Goal: Obtain resource: Obtain resource

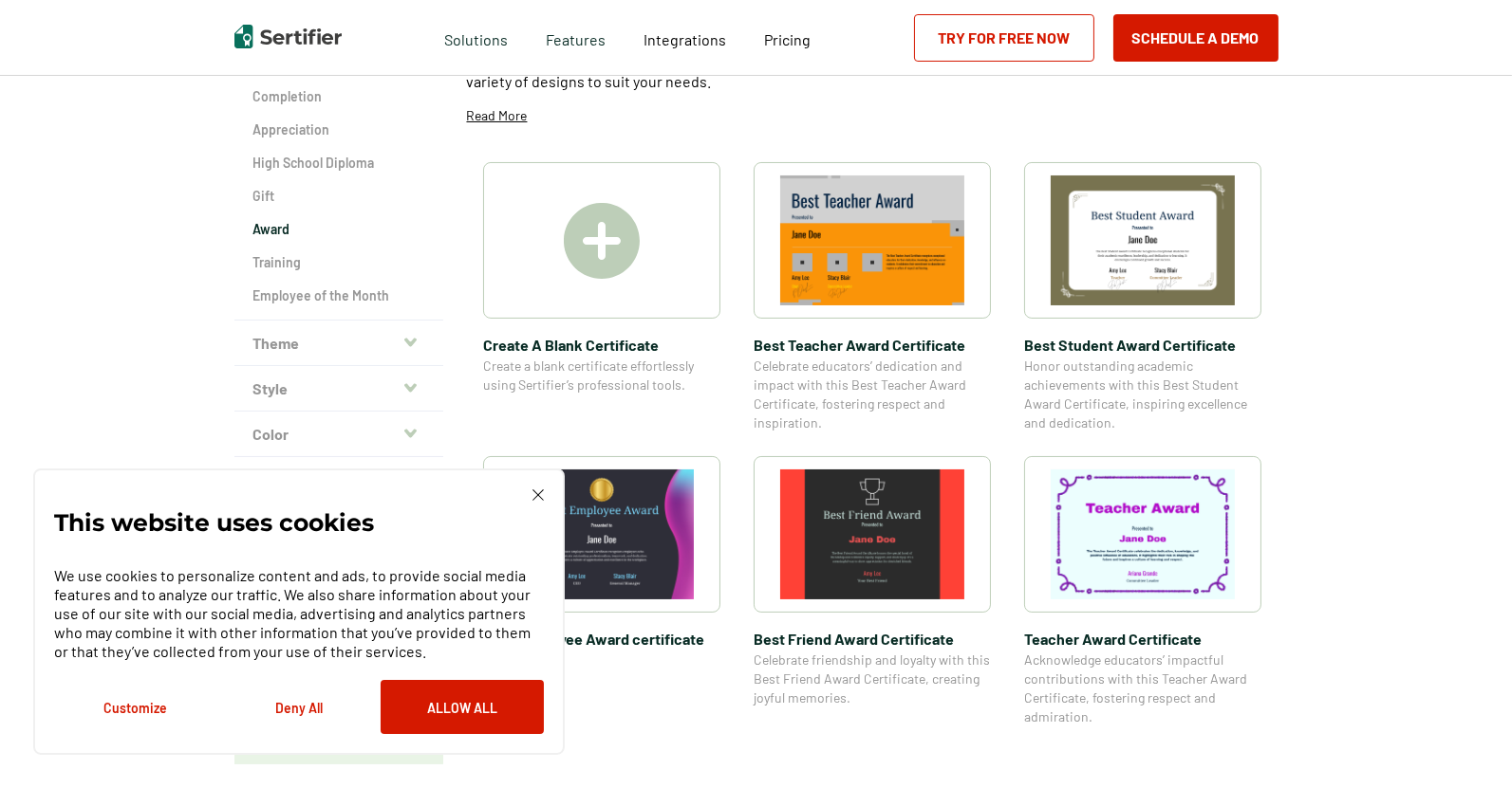
scroll to position [273, 0]
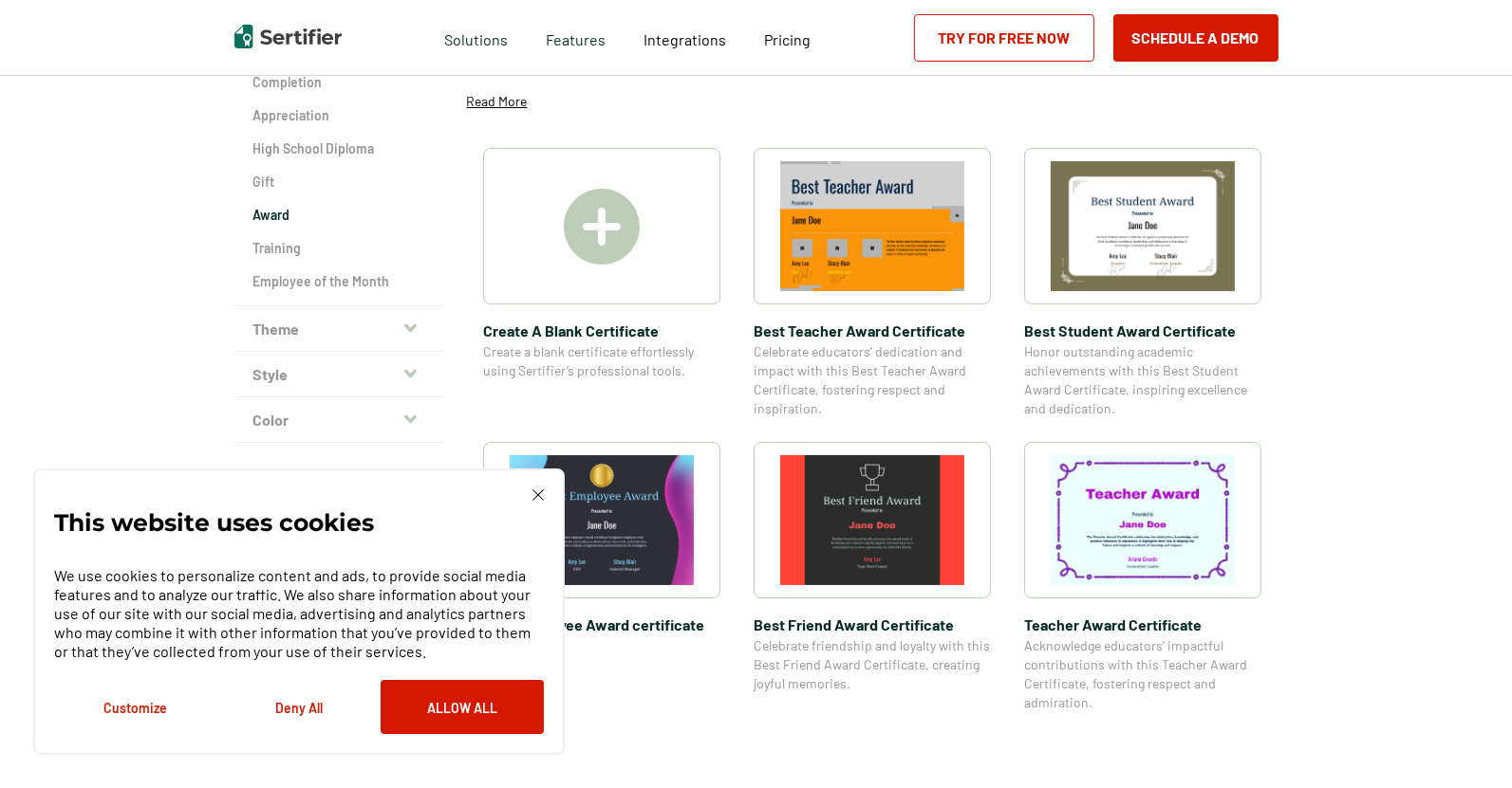
click at [539, 504] on div "This website uses cookies We use cookies to personalize content and ads, to pro…" at bounding box center [299, 612] width 490 height 245
click at [539, 495] on img at bounding box center [538, 495] width 11 height 11
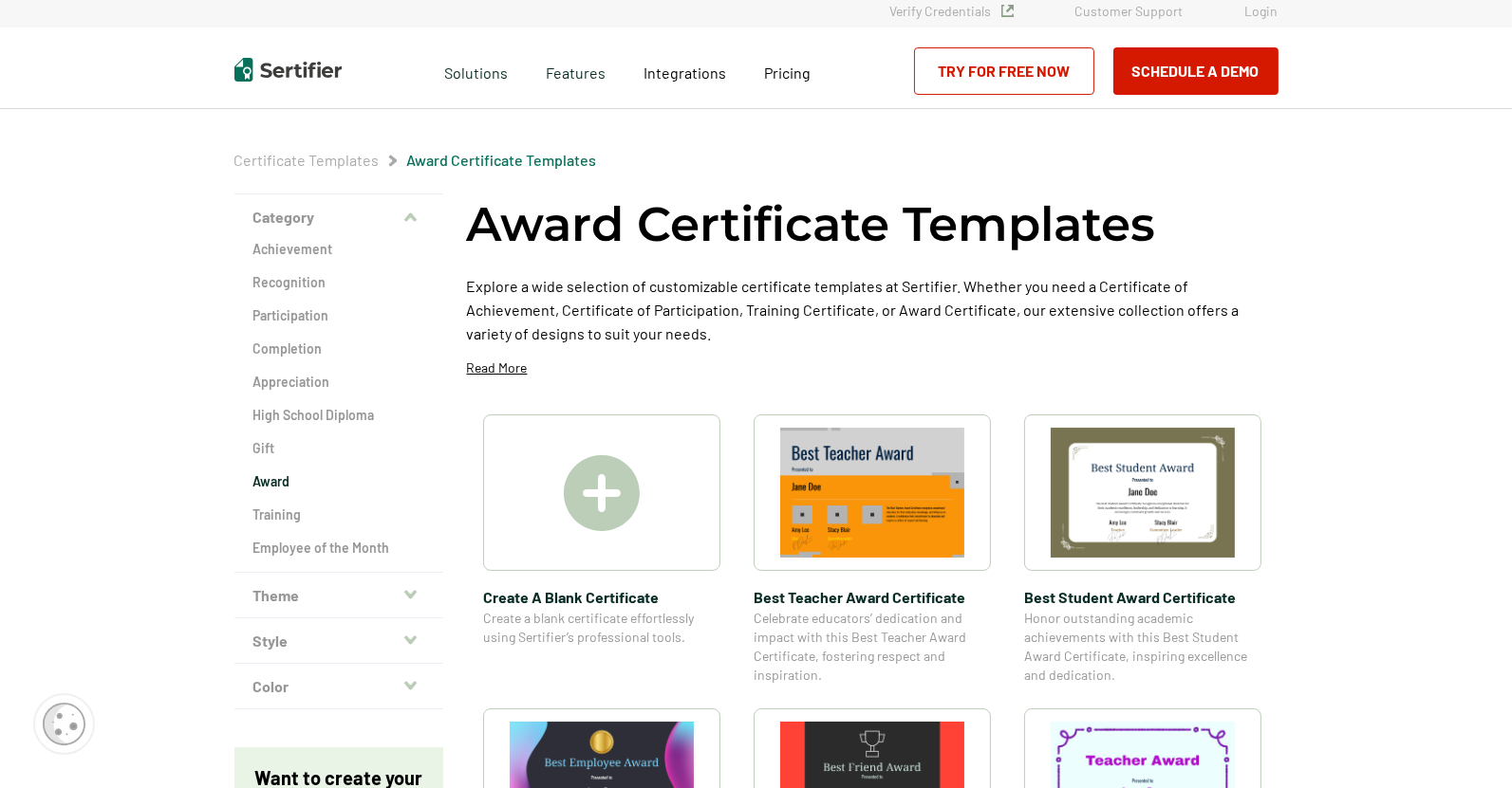
scroll to position [0, 0]
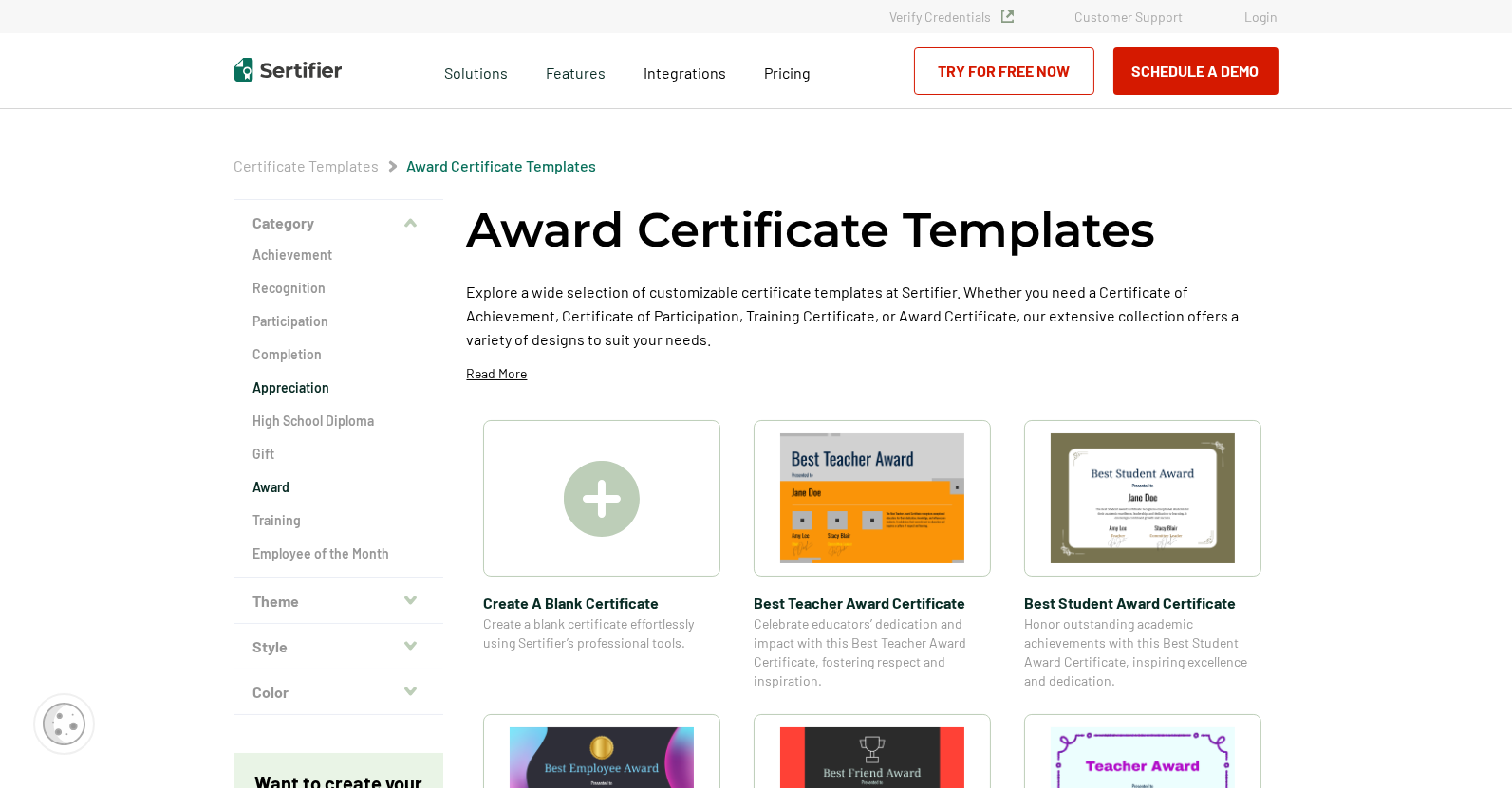
click at [276, 387] on h2 "Appreciation" at bounding box center [338, 388] width 171 height 19
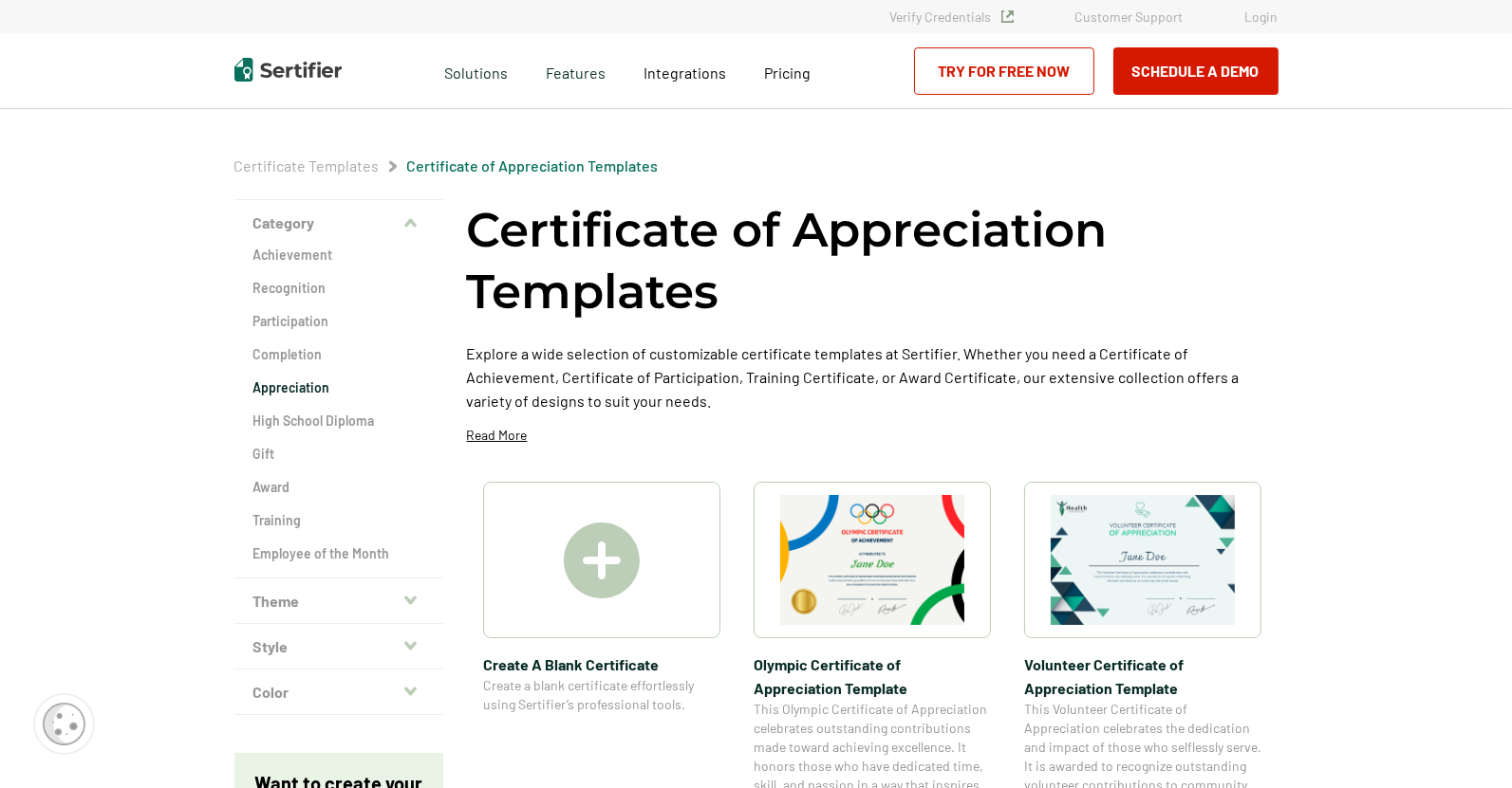
click at [388, 596] on button "Theme" at bounding box center [338, 601] width 209 height 46
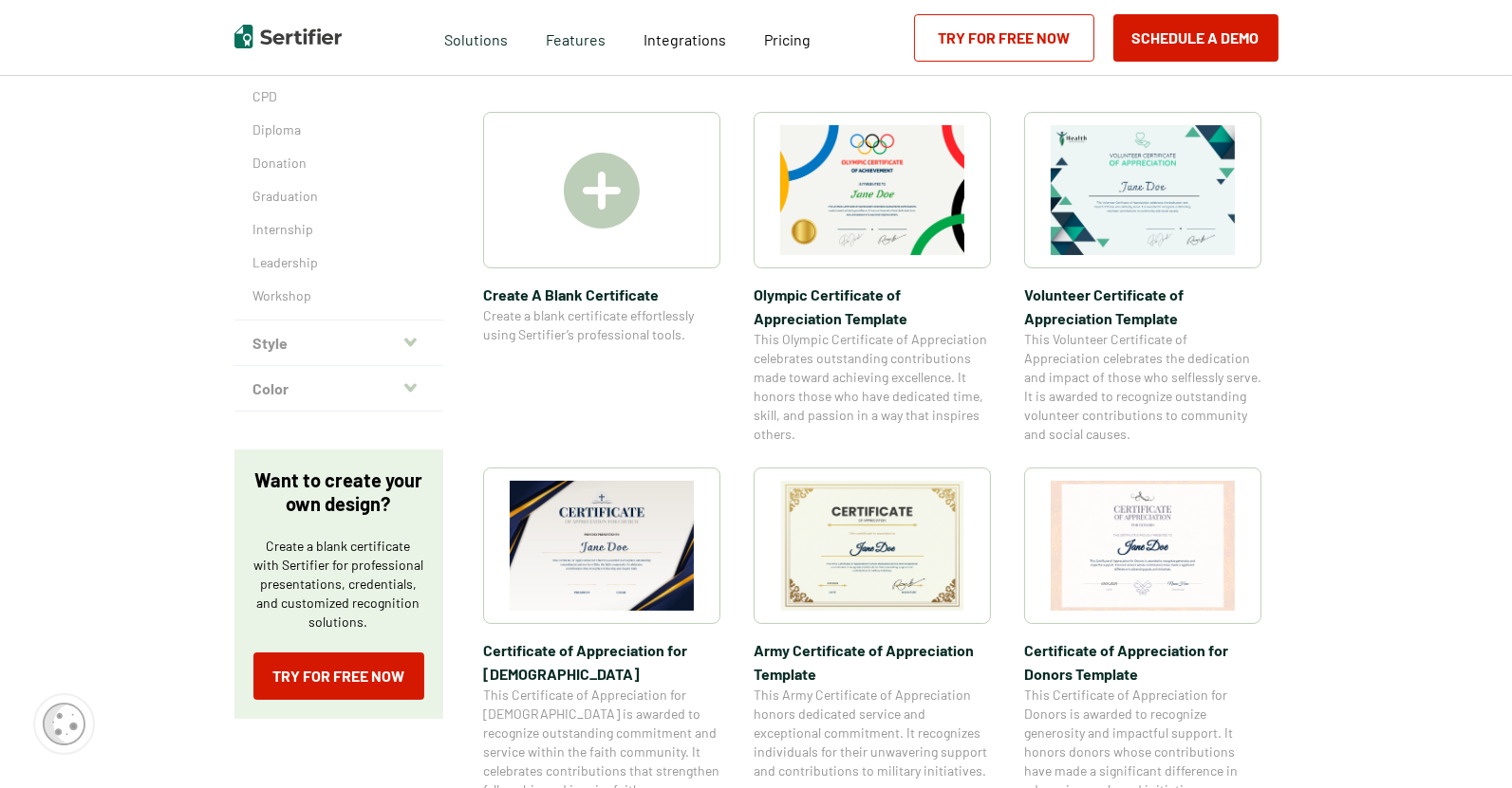
scroll to position [390, 0]
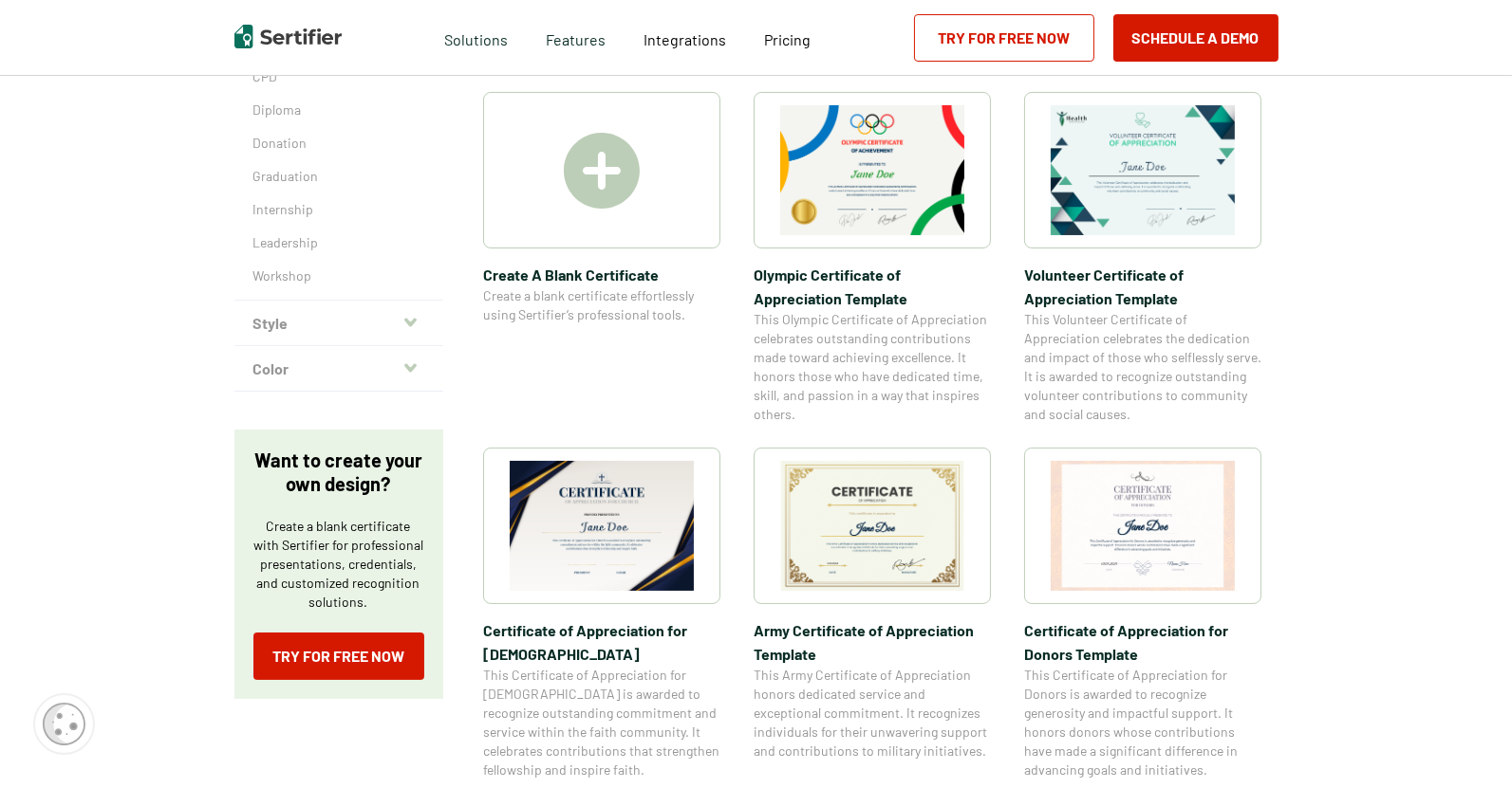
click at [379, 318] on button "Style" at bounding box center [338, 324] width 209 height 46
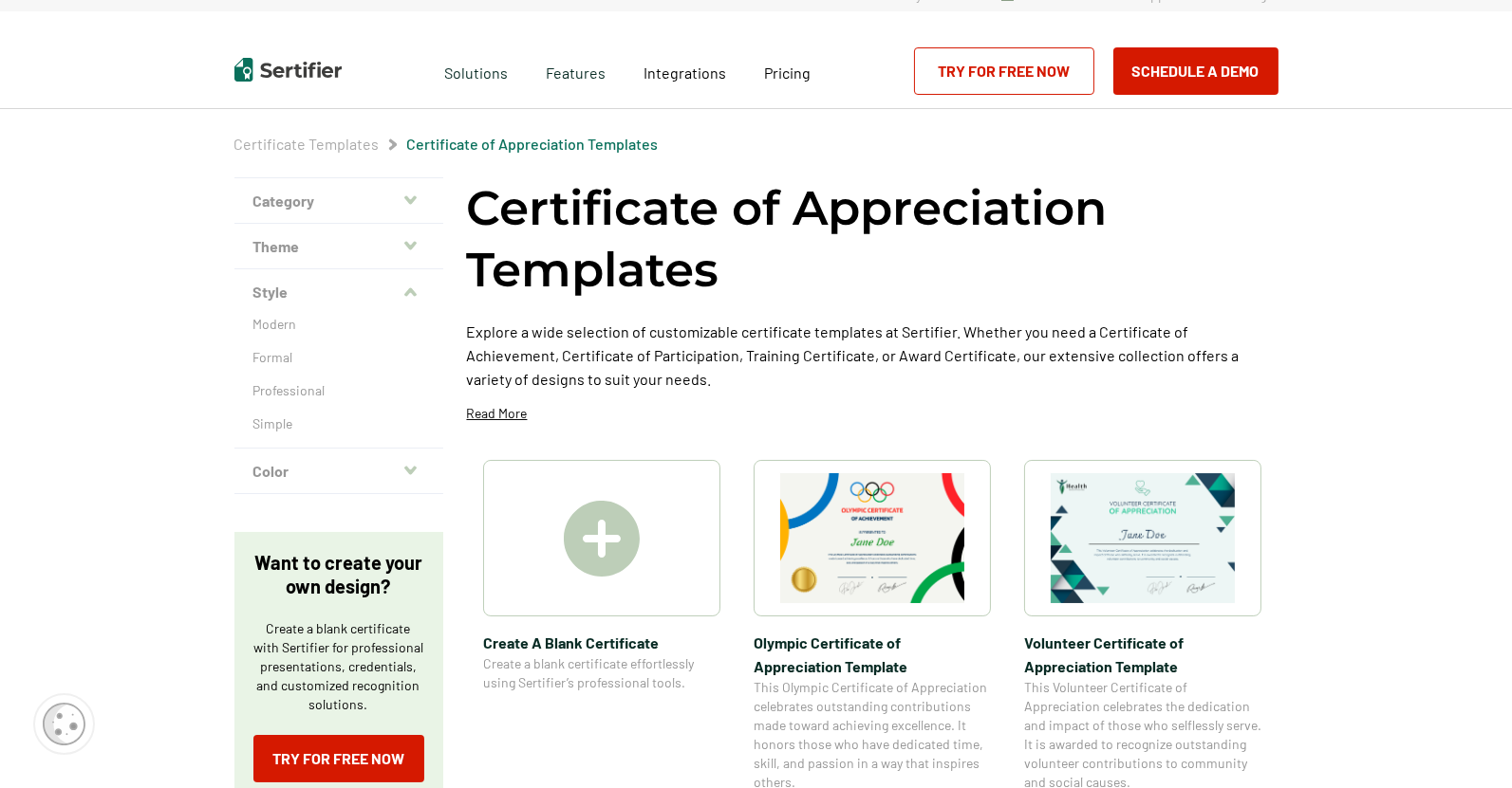
scroll to position [0, 0]
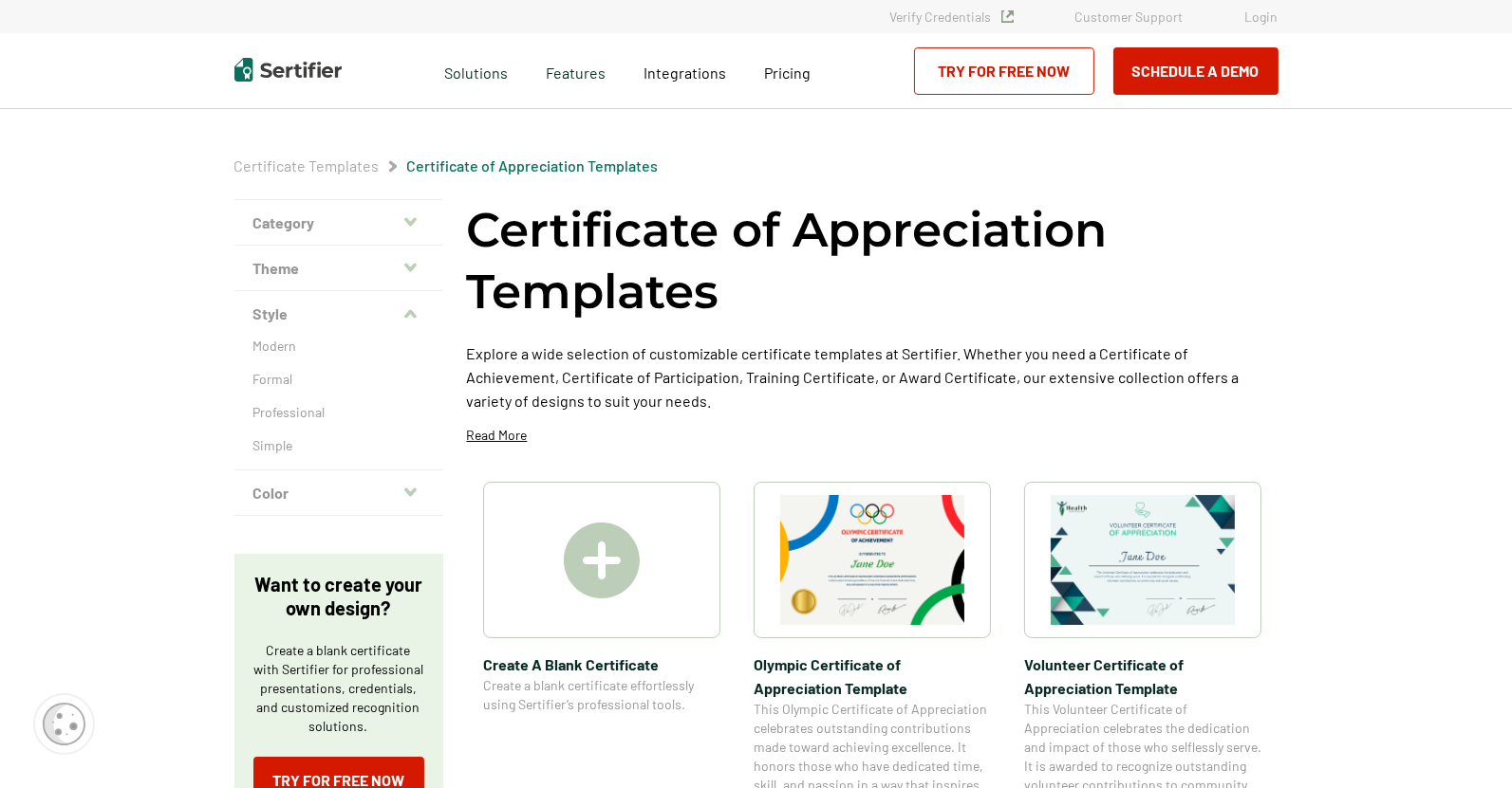
click at [316, 487] on button "Color" at bounding box center [338, 494] width 209 height 46
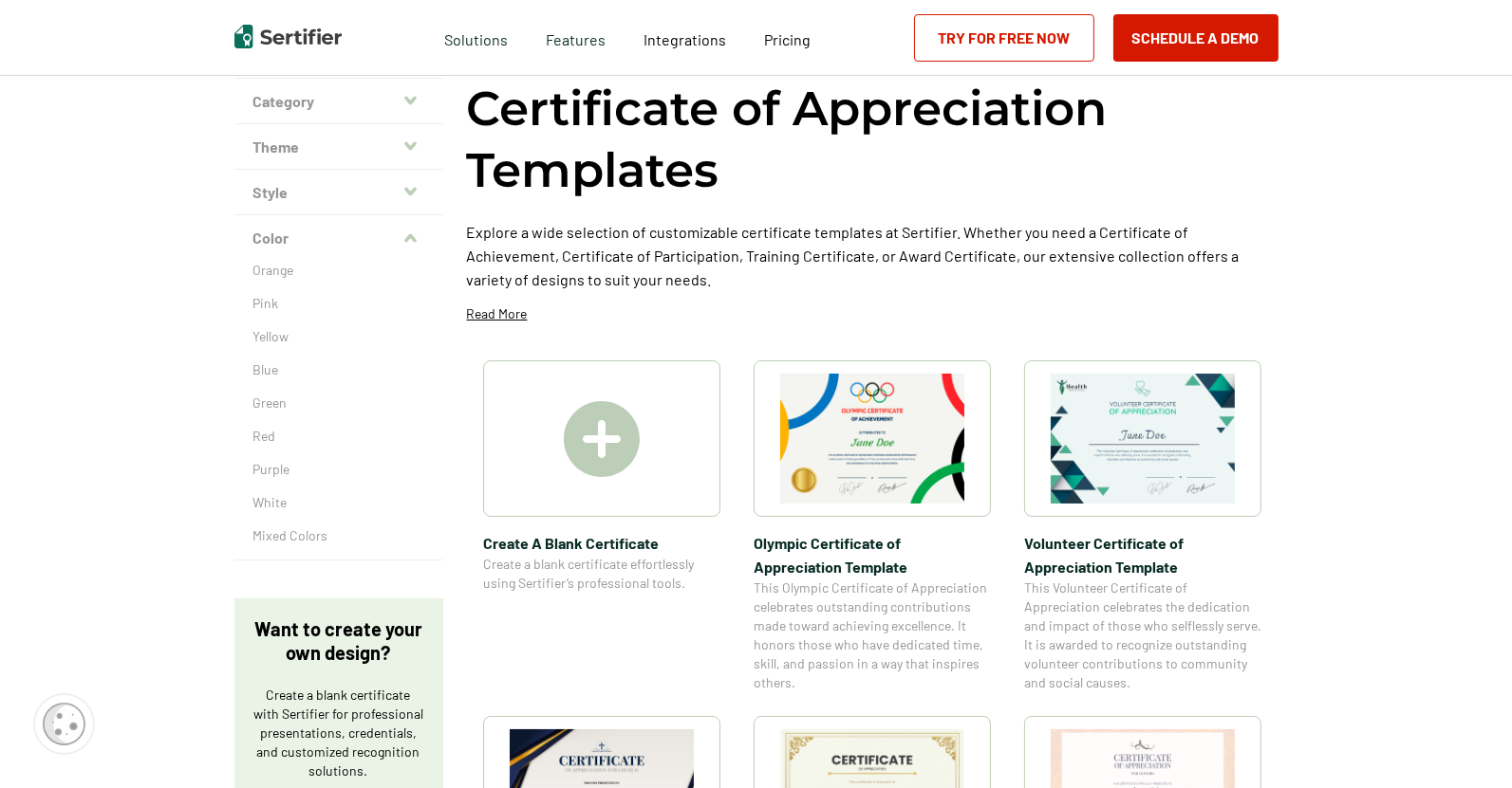
scroll to position [160, 0]
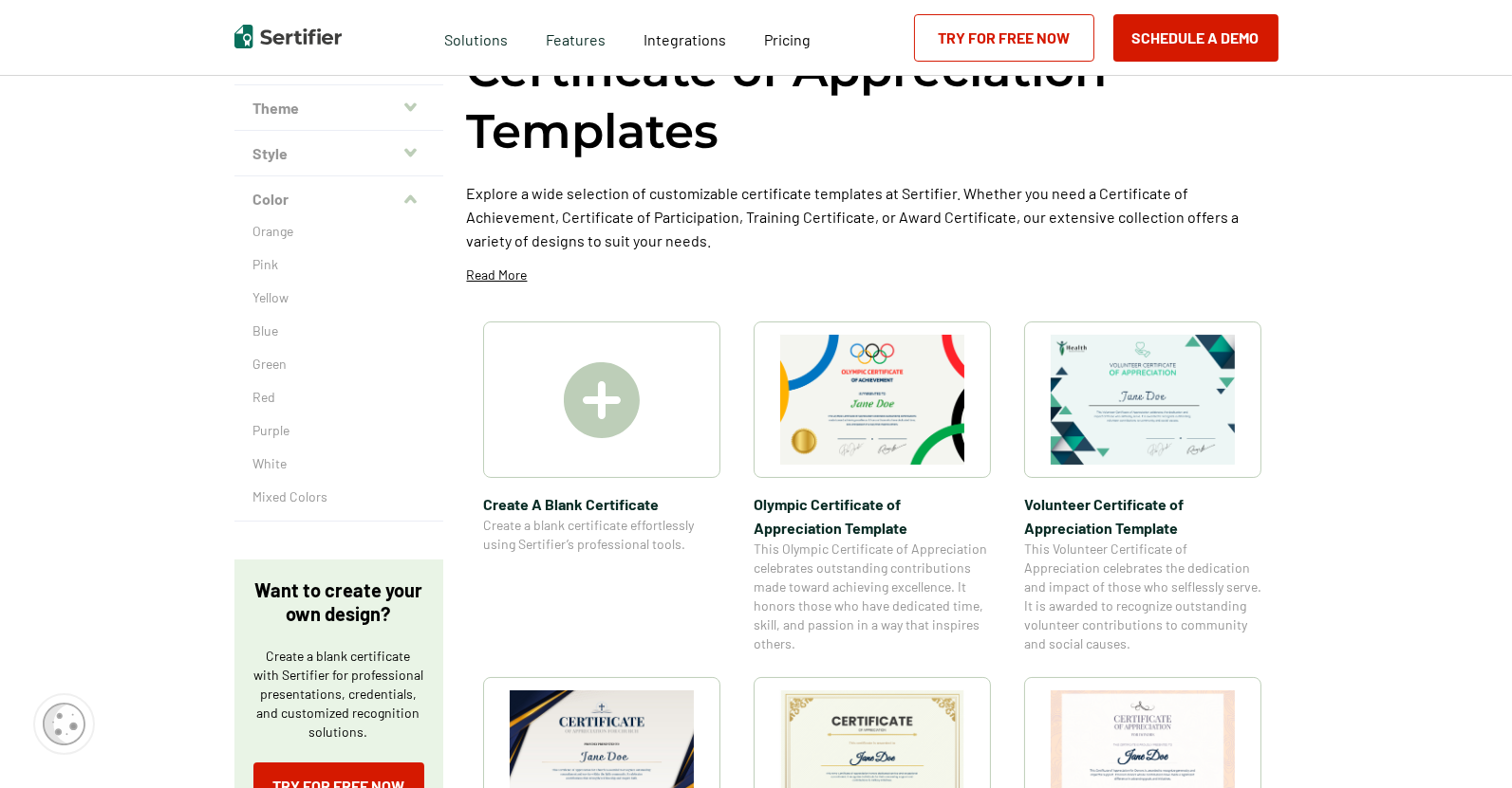
click at [316, 488] on p "Mixed Colors" at bounding box center [338, 497] width 171 height 19
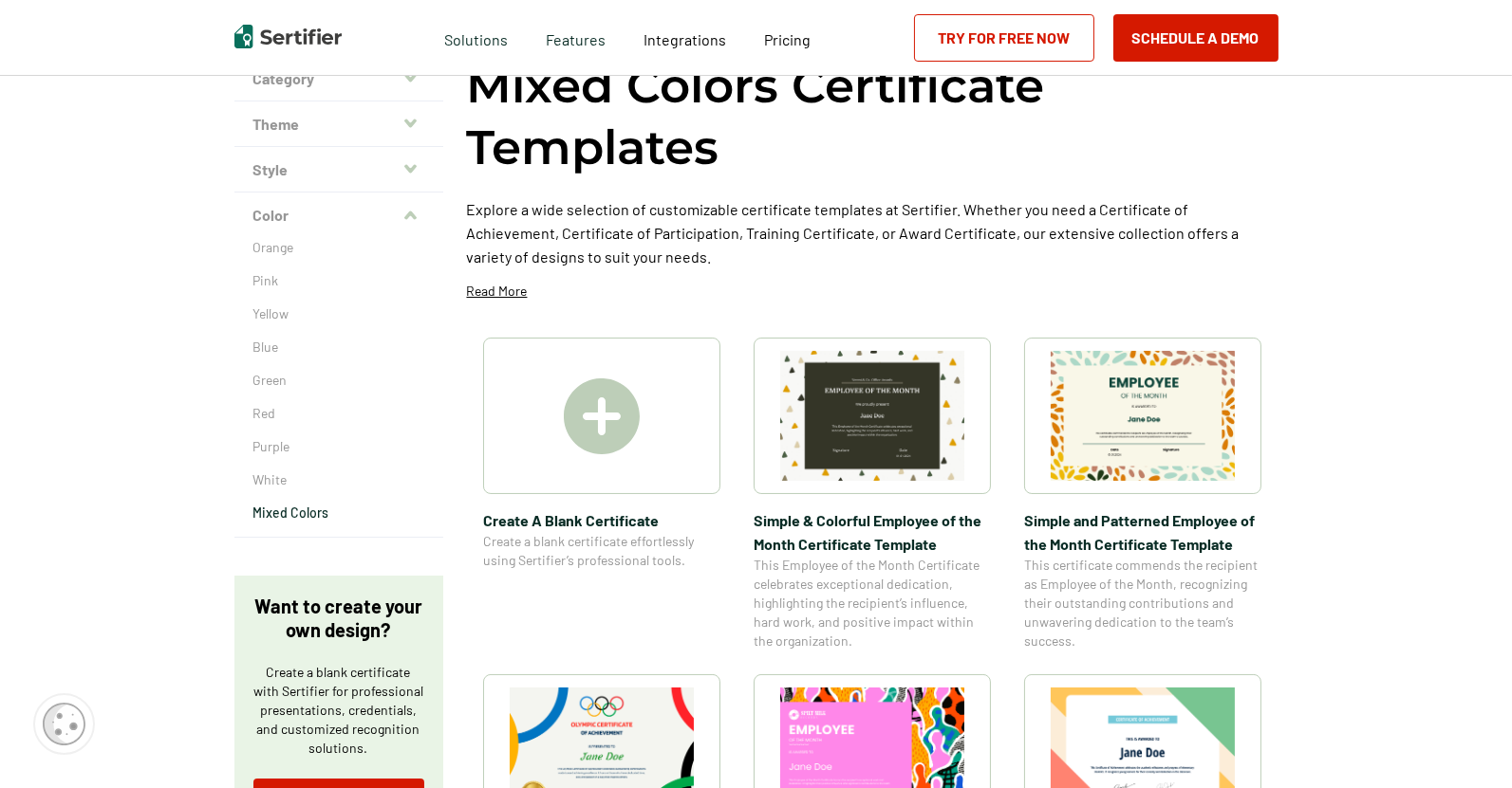
scroll to position [140, 0]
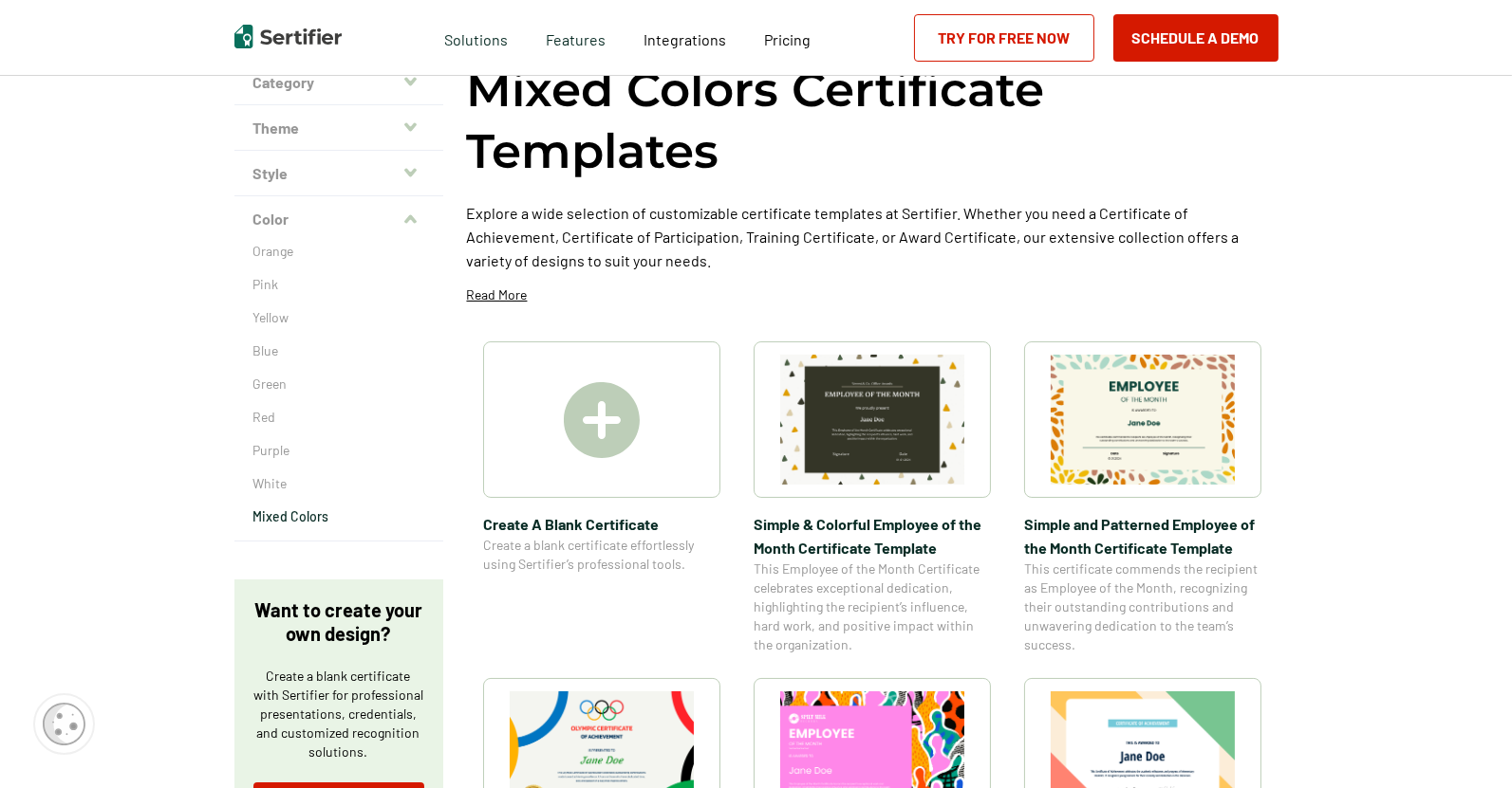
click at [1144, 439] on img at bounding box center [1142, 419] width 184 height 130
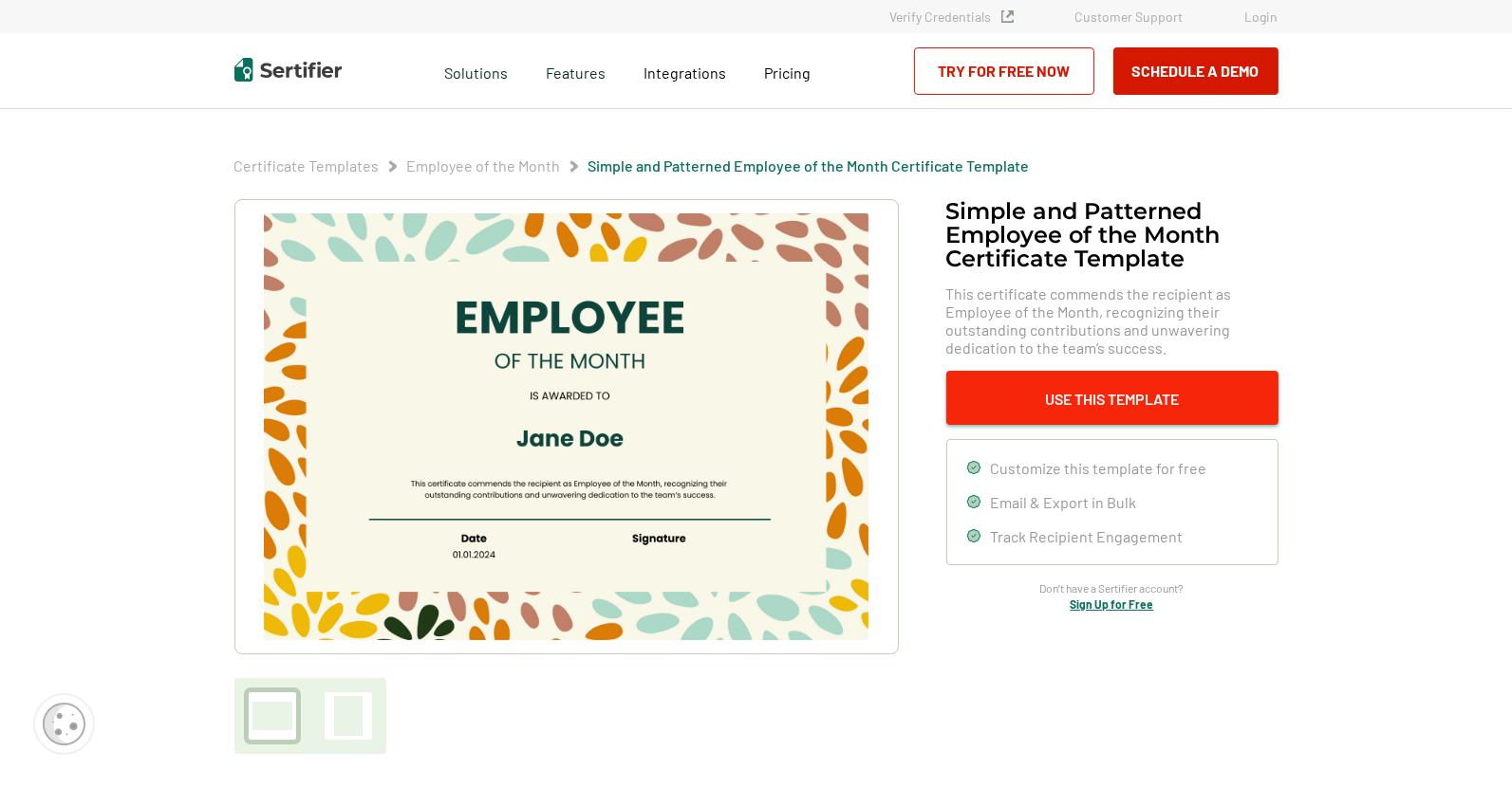
click at [1185, 394] on button "Use This Template" at bounding box center [1113, 397] width 332 height 54
